Goal: Task Accomplishment & Management: Use online tool/utility

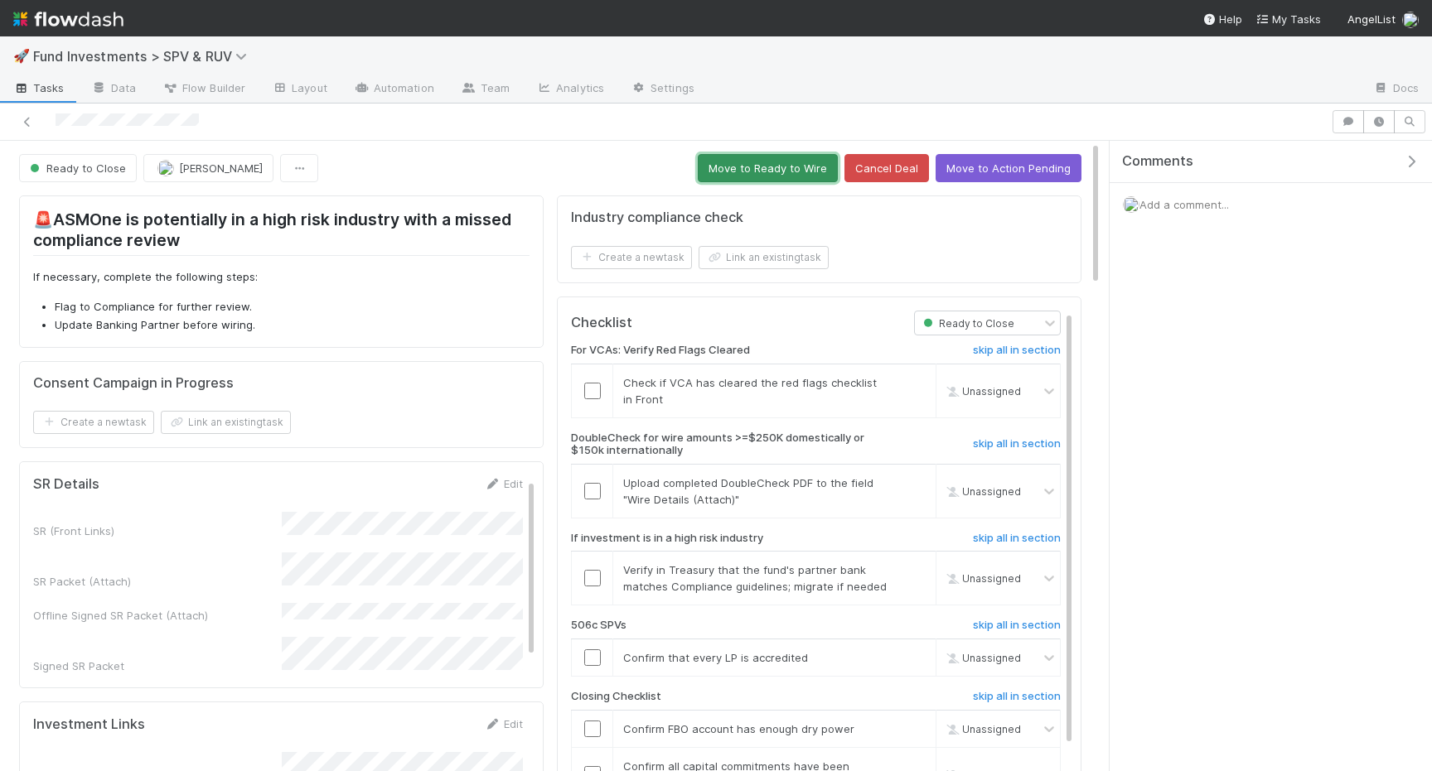
click at [725, 176] on button "Move to Ready to Wire" at bounding box center [768, 168] width 140 height 28
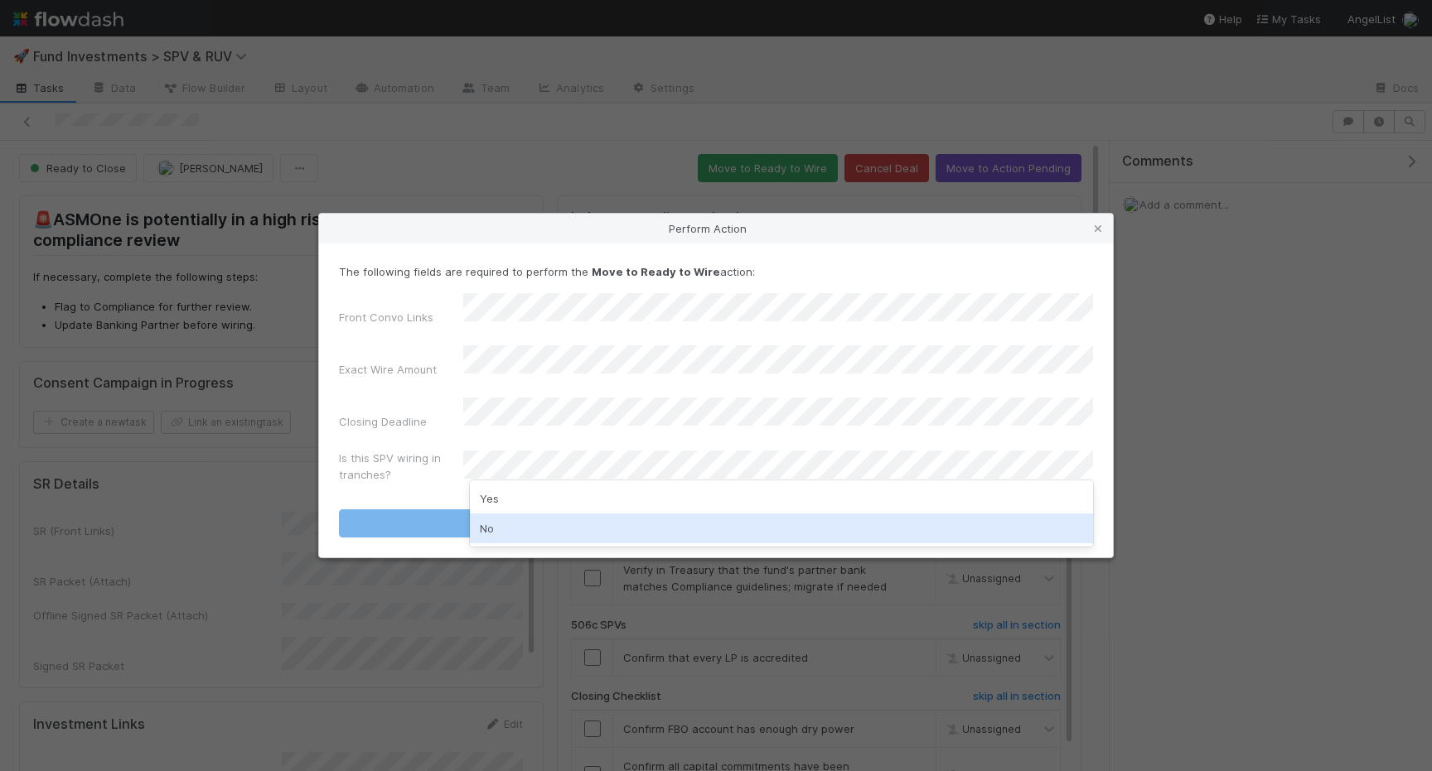
click at [527, 528] on div "No" at bounding box center [781, 529] width 623 height 30
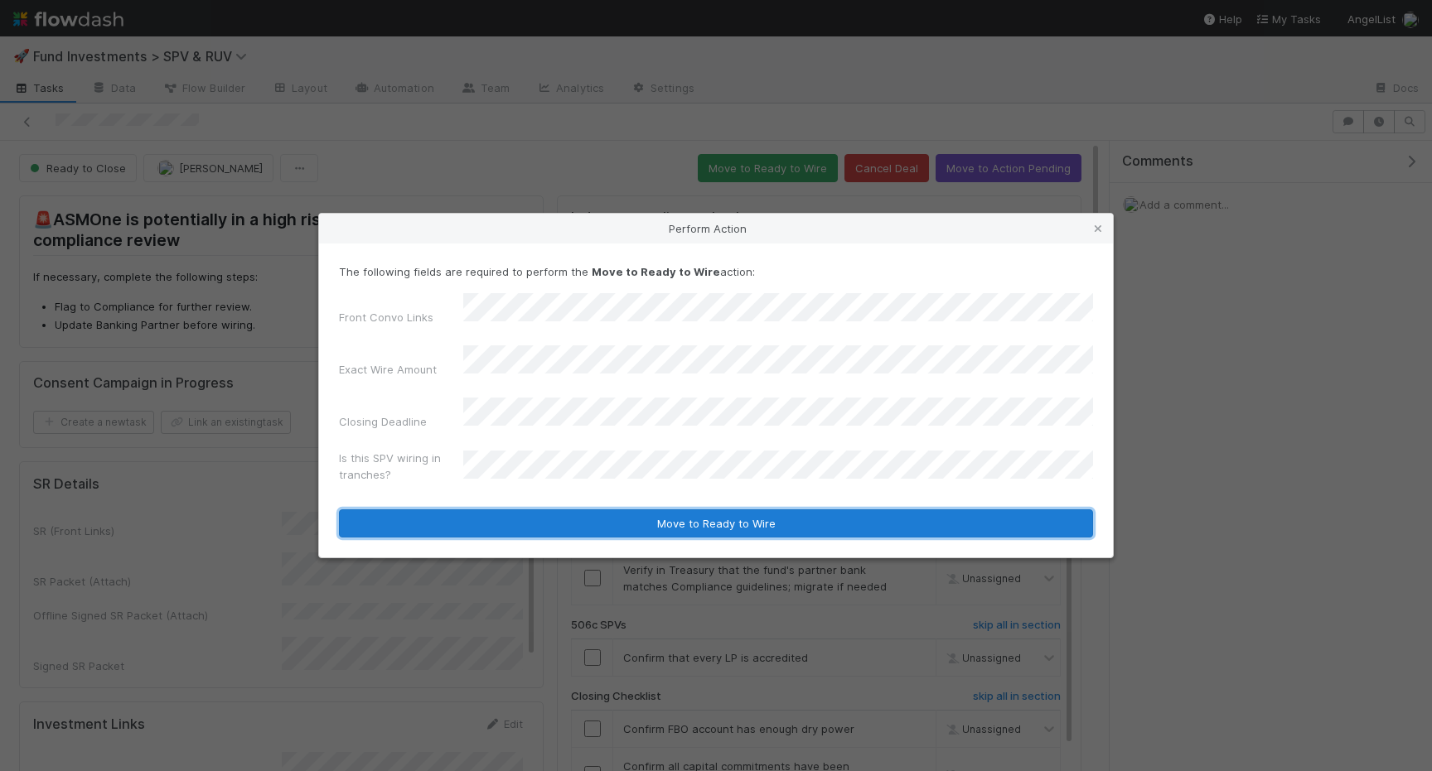
click at [509, 511] on button "Move to Ready to Wire" at bounding box center [716, 524] width 754 height 28
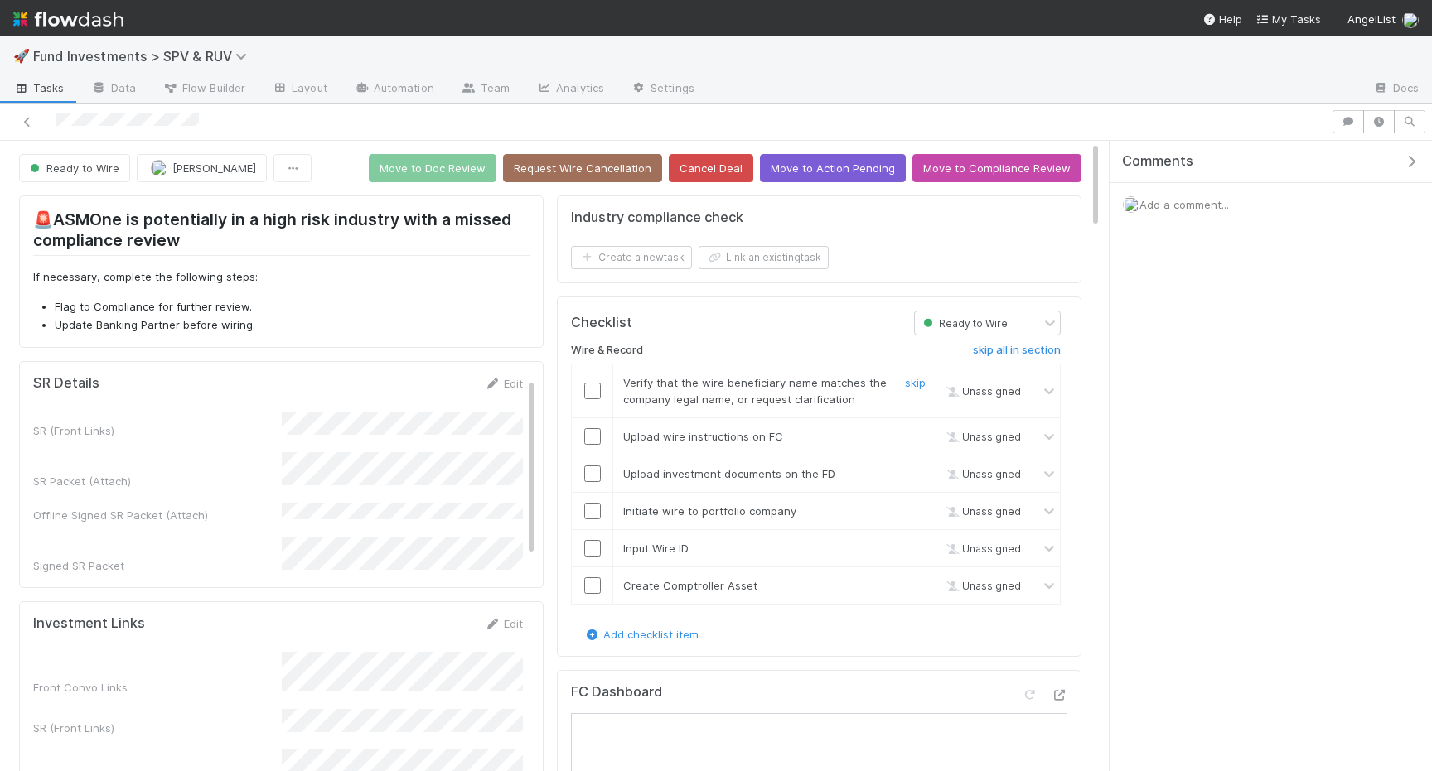
click at [594, 385] on input "checkbox" at bounding box center [592, 391] width 17 height 17
click at [594, 428] on input "checkbox" at bounding box center [592, 436] width 17 height 17
click at [594, 477] on input "checkbox" at bounding box center [592, 474] width 17 height 17
click at [594, 521] on td at bounding box center [592, 510] width 41 height 37
click at [594, 517] on input "checkbox" at bounding box center [592, 511] width 17 height 17
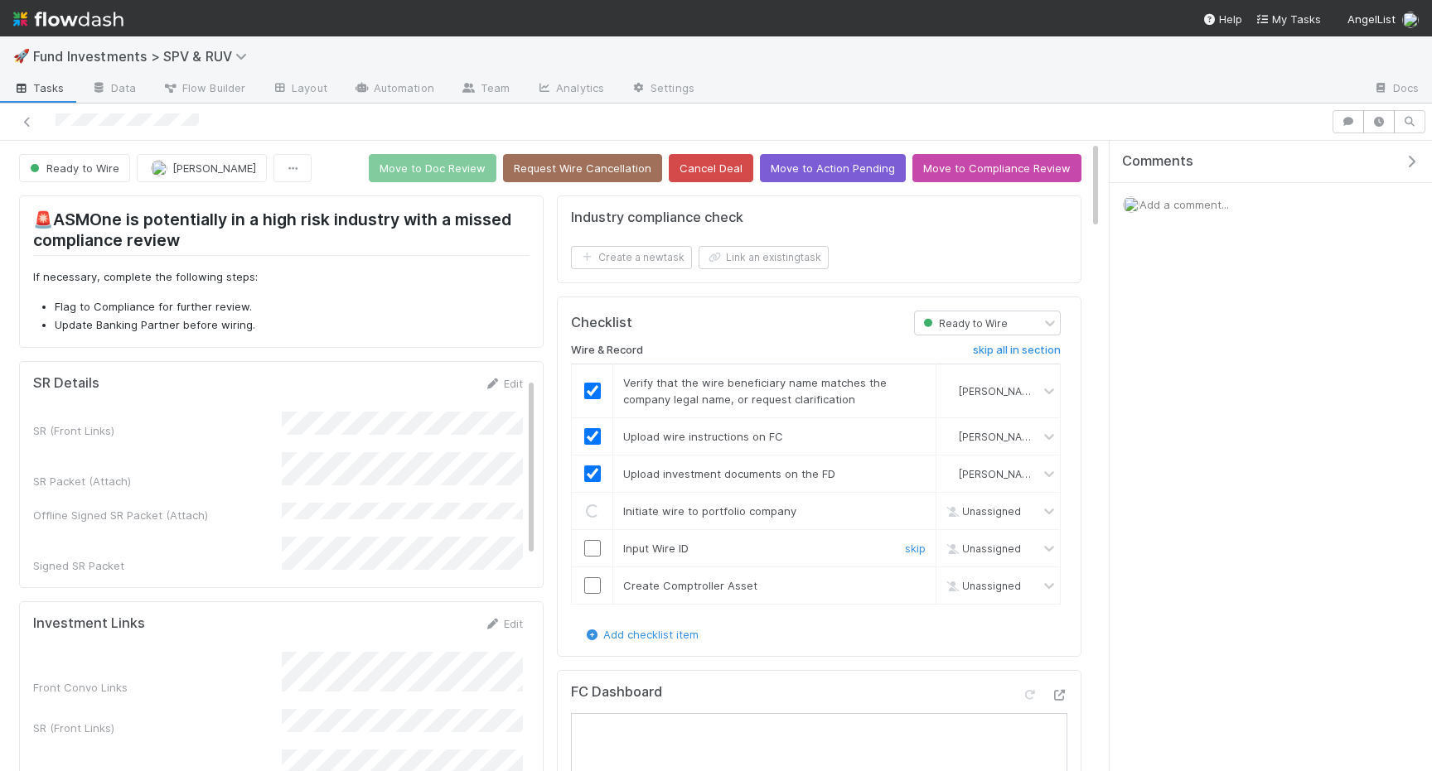
click at [594, 558] on td at bounding box center [592, 547] width 41 height 37
click at [594, 555] on input "checkbox" at bounding box center [592, 548] width 17 height 17
click at [594, 588] on input "checkbox" at bounding box center [592, 585] width 17 height 17
click at [457, 176] on button "Move to Doc Review" at bounding box center [433, 168] width 128 height 28
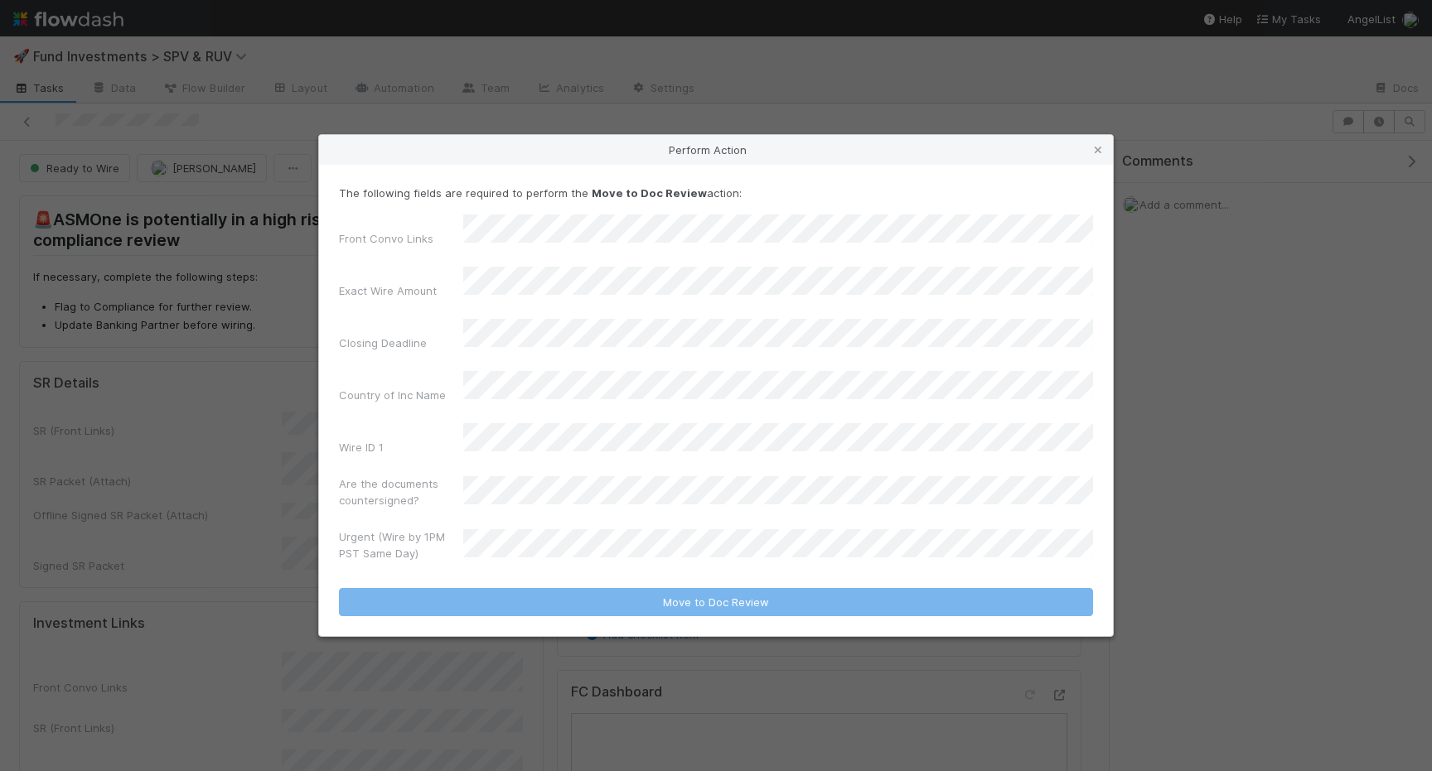
click at [492, 548] on form "The following fields are required to perform the Move to Doc Review action: Fro…" at bounding box center [716, 401] width 754 height 432
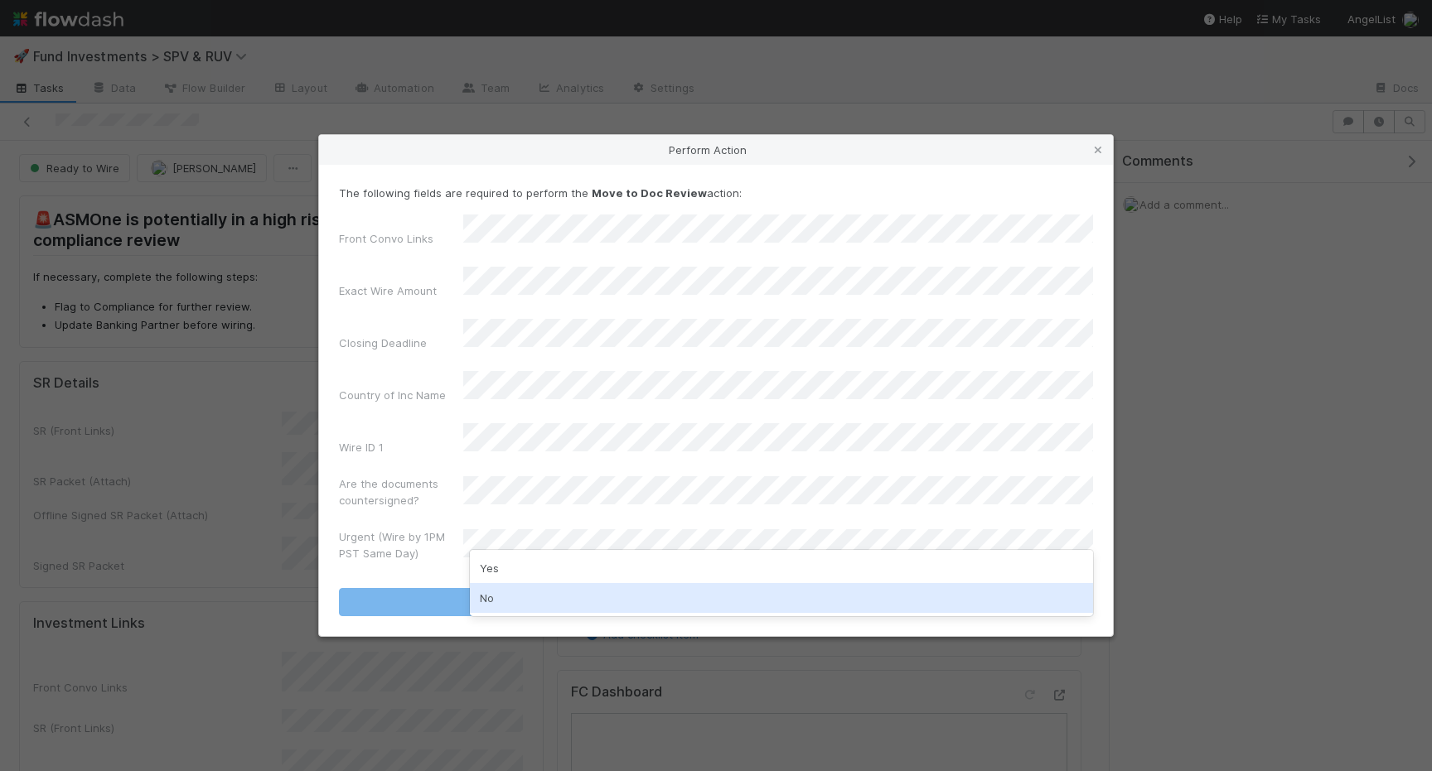
click at [493, 603] on div "No" at bounding box center [781, 598] width 623 height 30
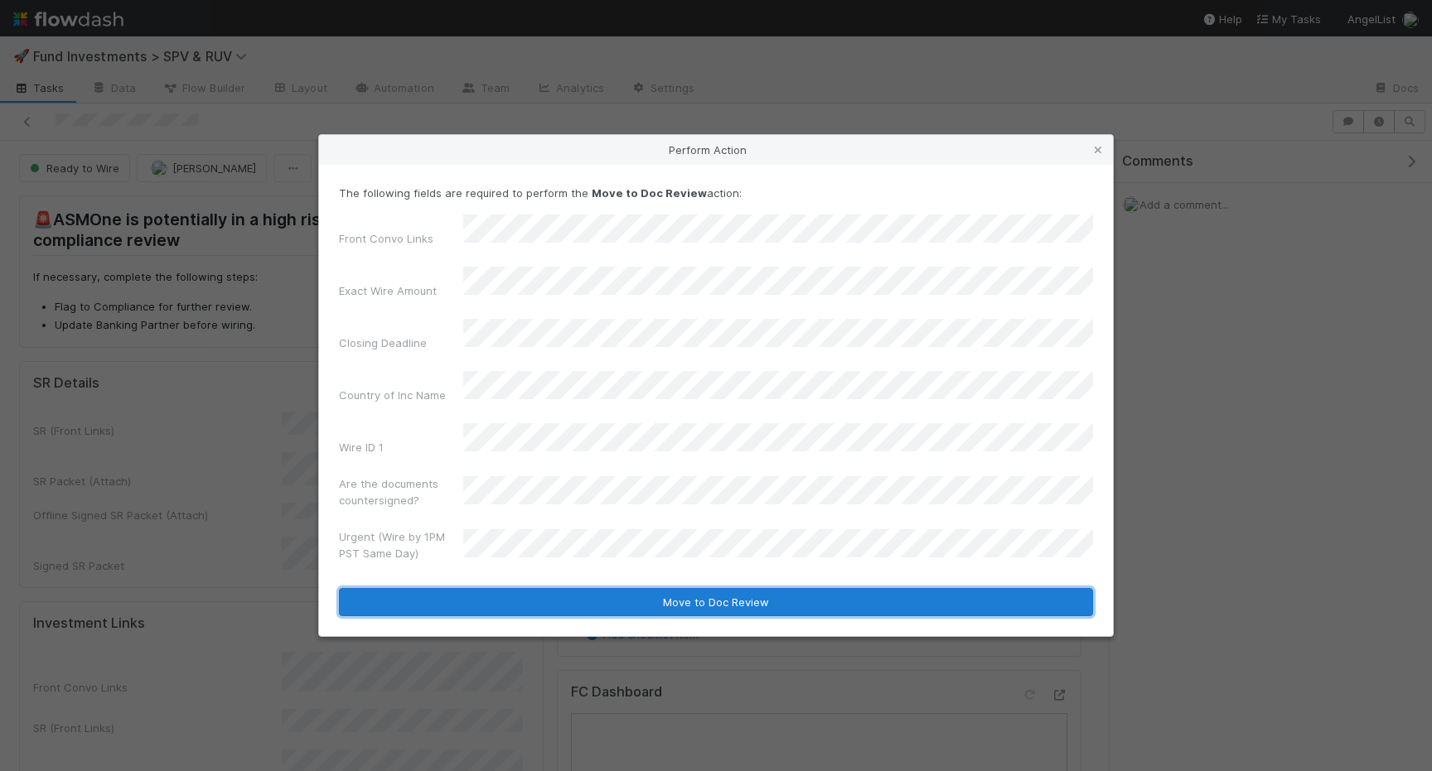
click at [515, 588] on button "Move to Doc Review" at bounding box center [716, 602] width 754 height 28
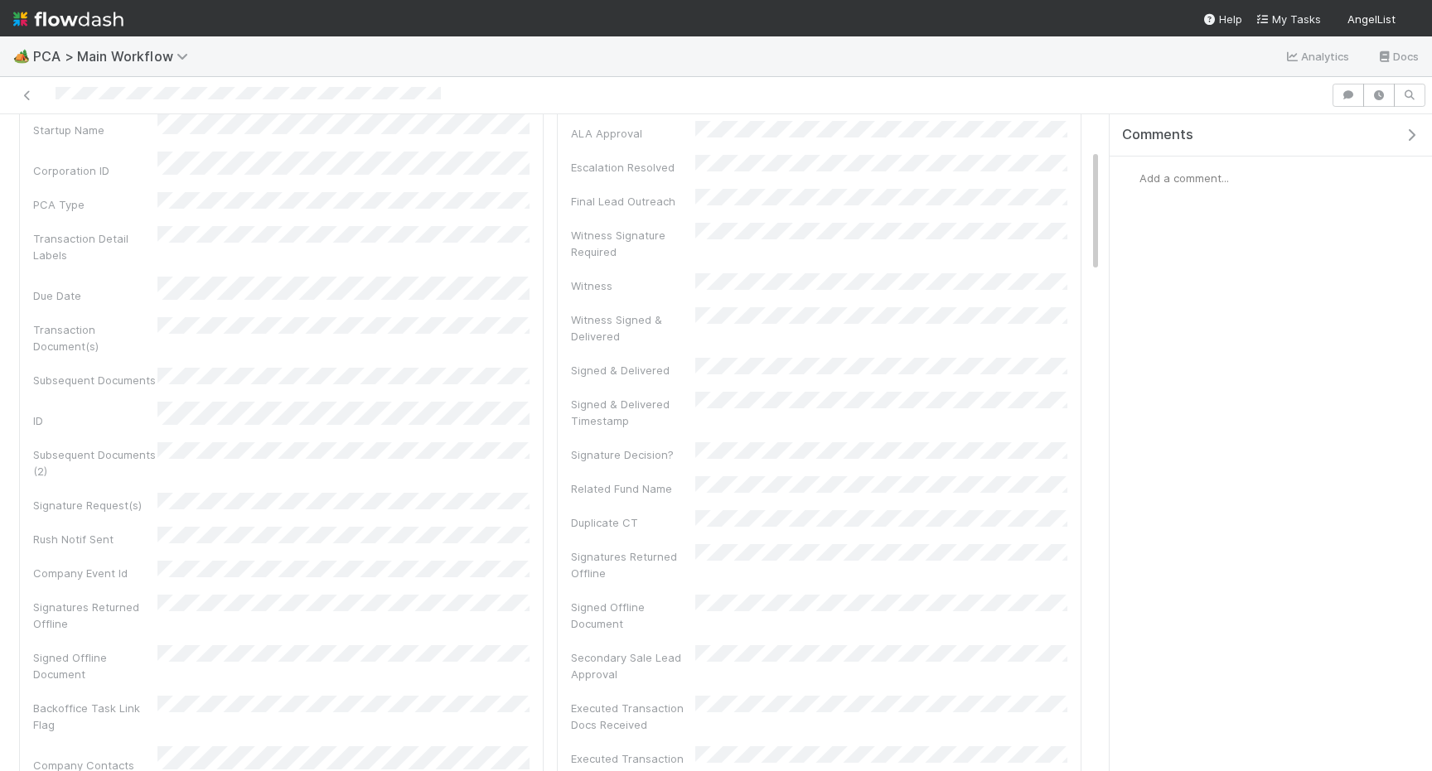
scroll to position [200, 0]
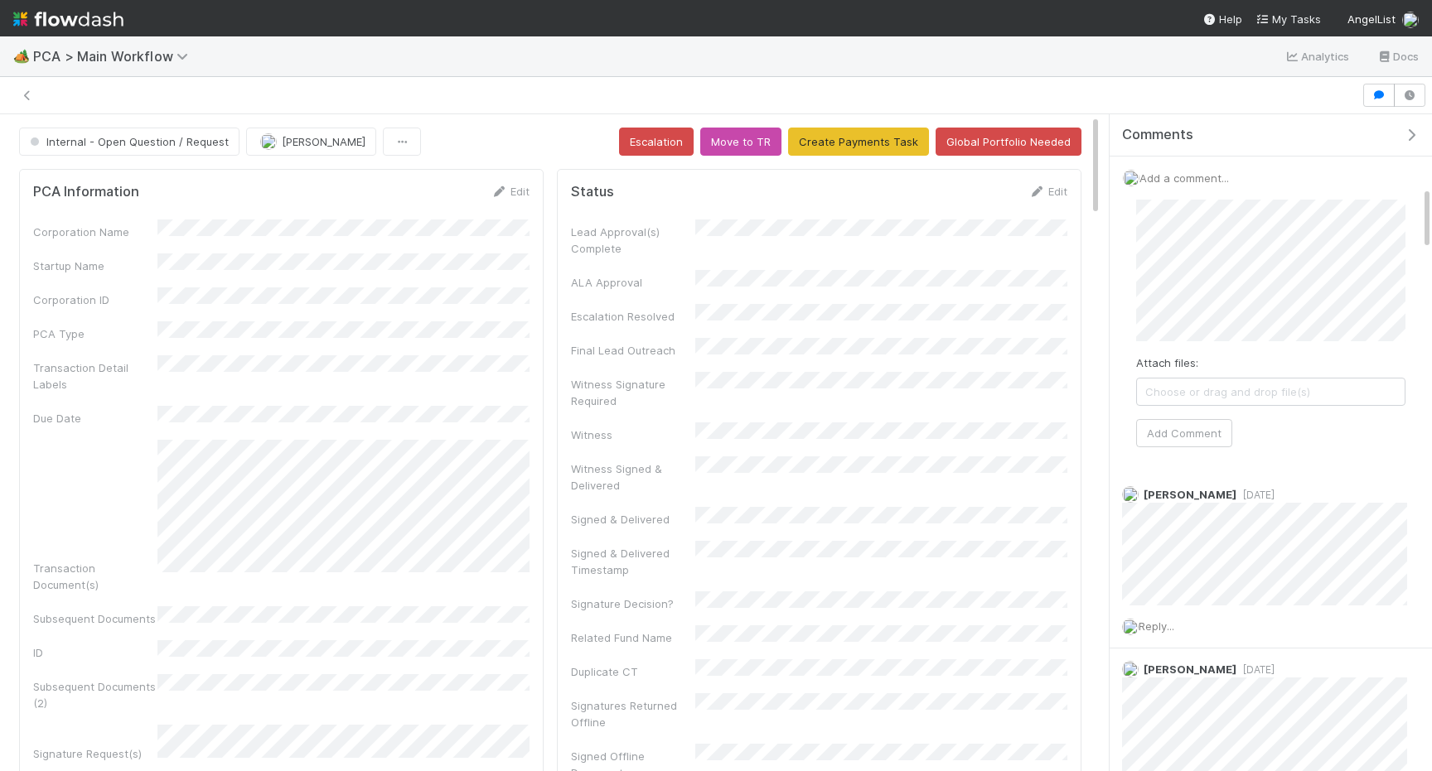
scroll to position [734, 0]
